Goal: Check status

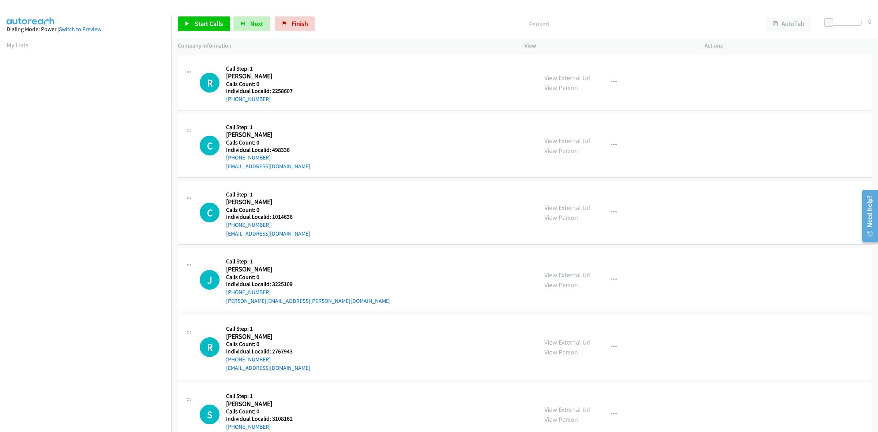
scroll to position [0, 1]
